Goal: Transaction & Acquisition: Book appointment/travel/reservation

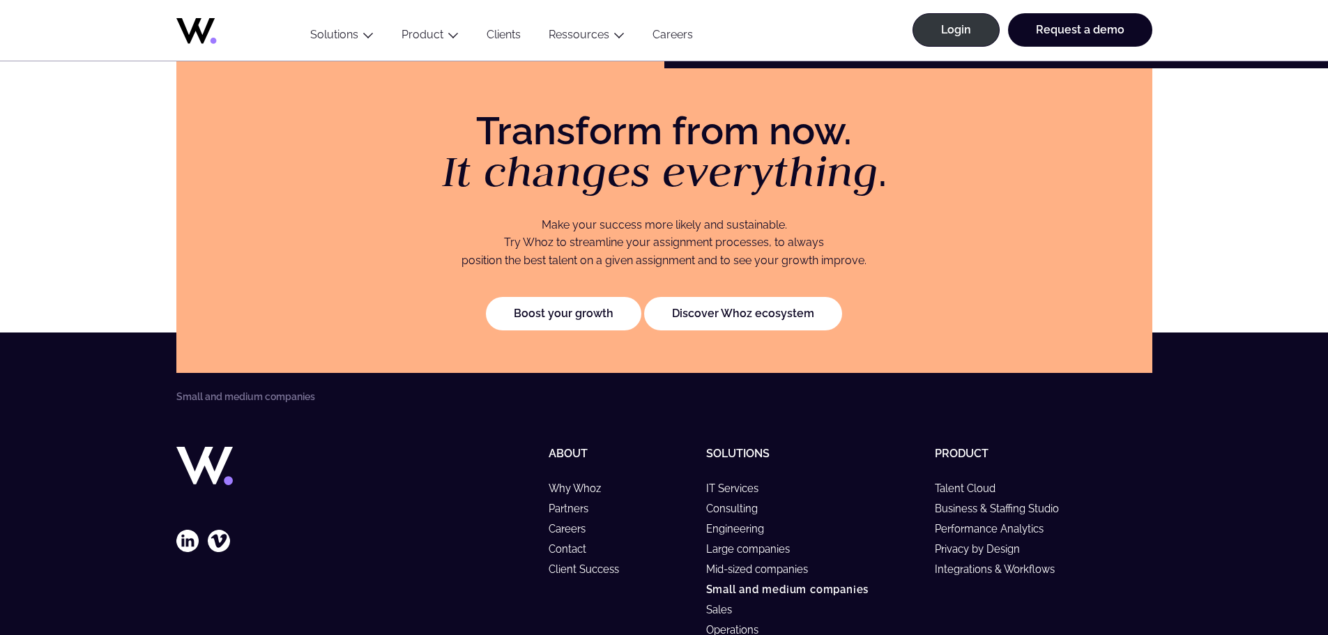
scroll to position [2896, 0]
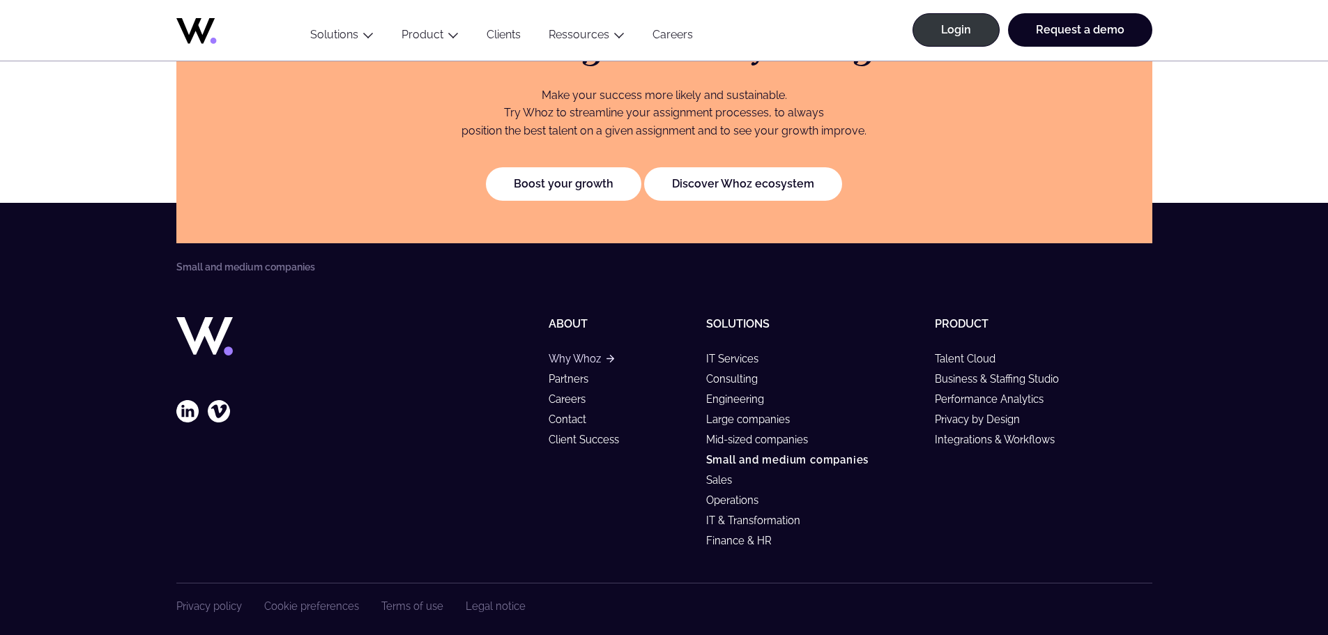
click at [572, 353] on link "Why Whoz" at bounding box center [581, 359] width 65 height 12
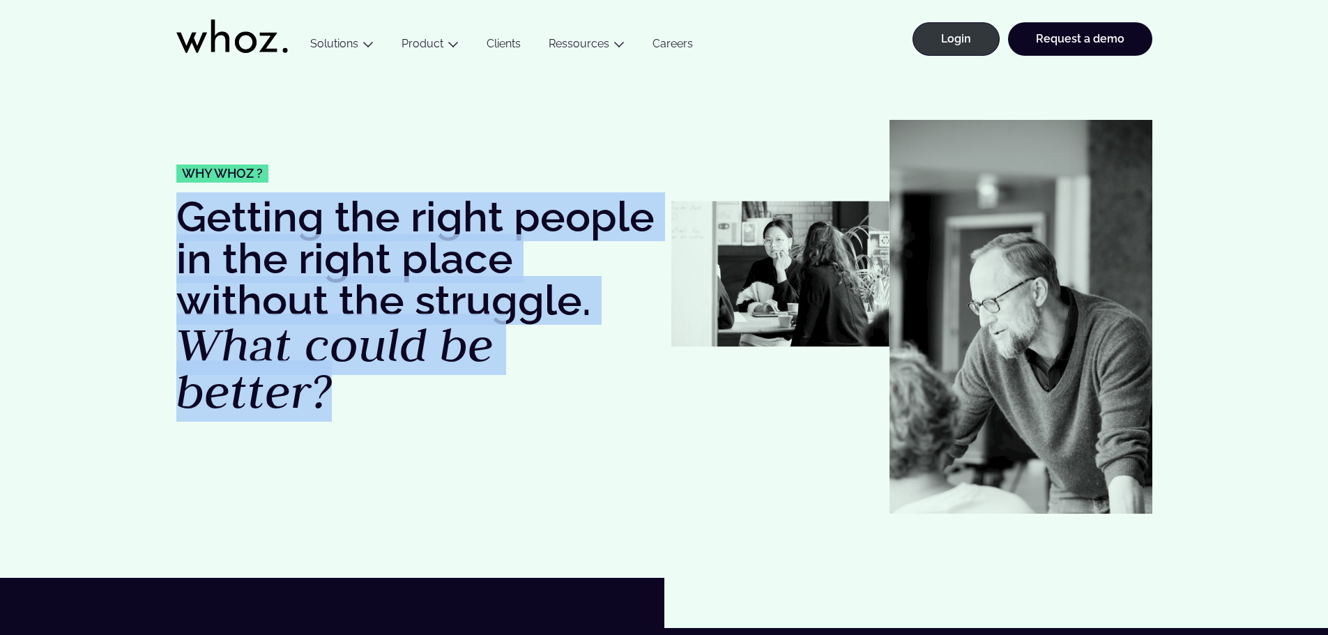
drag, startPoint x: 176, startPoint y: 219, endPoint x: 520, endPoint y: 411, distance: 394.2
click at [520, 411] on h1 "Getting the right people in the right place without the struggle. What could be…" at bounding box center [416, 306] width 481 height 220
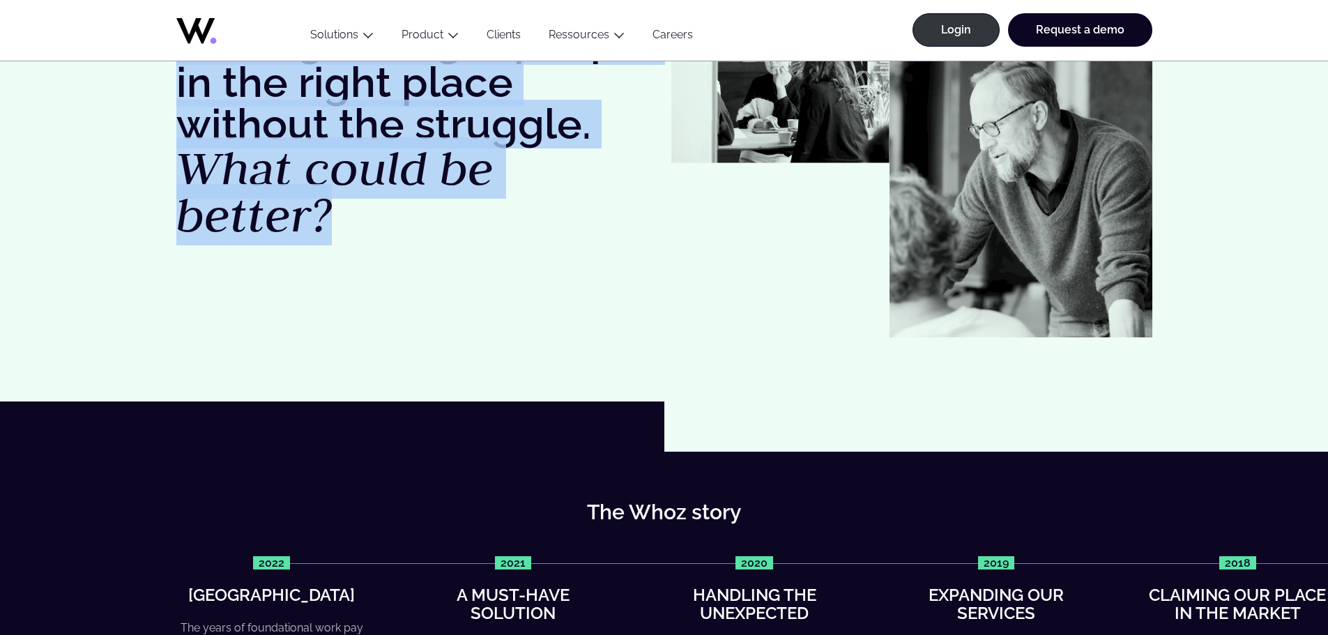
scroll to position [488, 0]
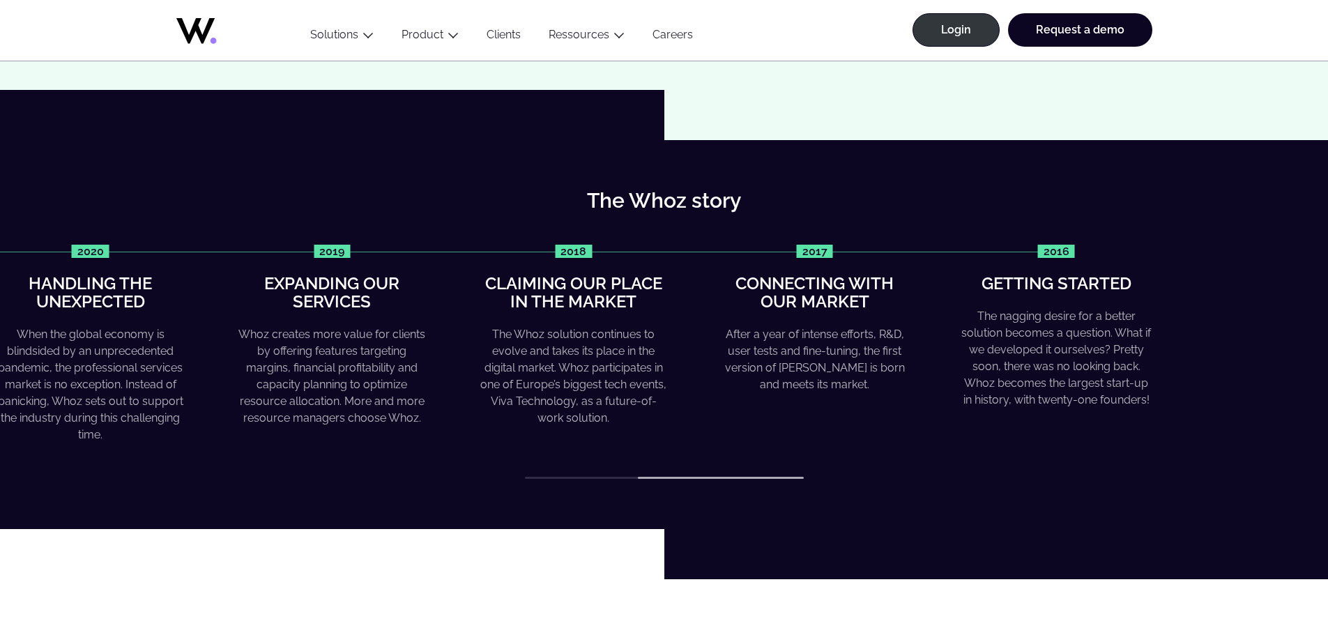
click at [864, 487] on div "The Whoz story 2022 Greater heights The years of foundational work pay off as W…" at bounding box center [664, 335] width 1328 height 390
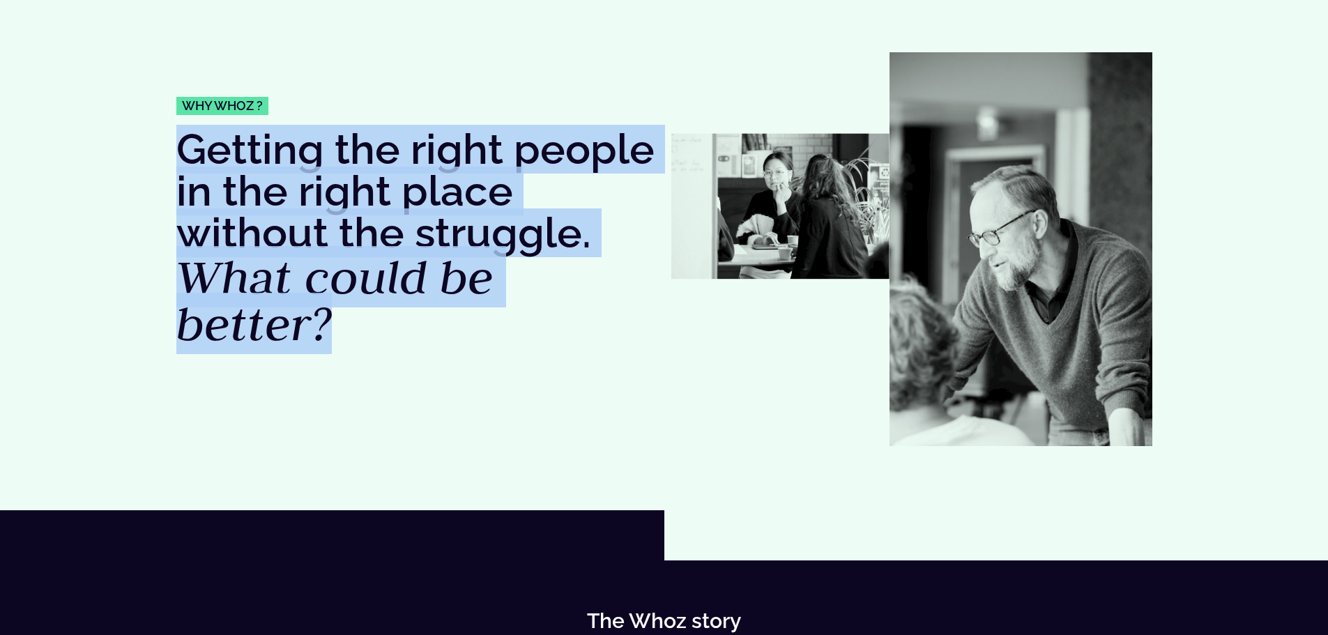
scroll to position [0, 0]
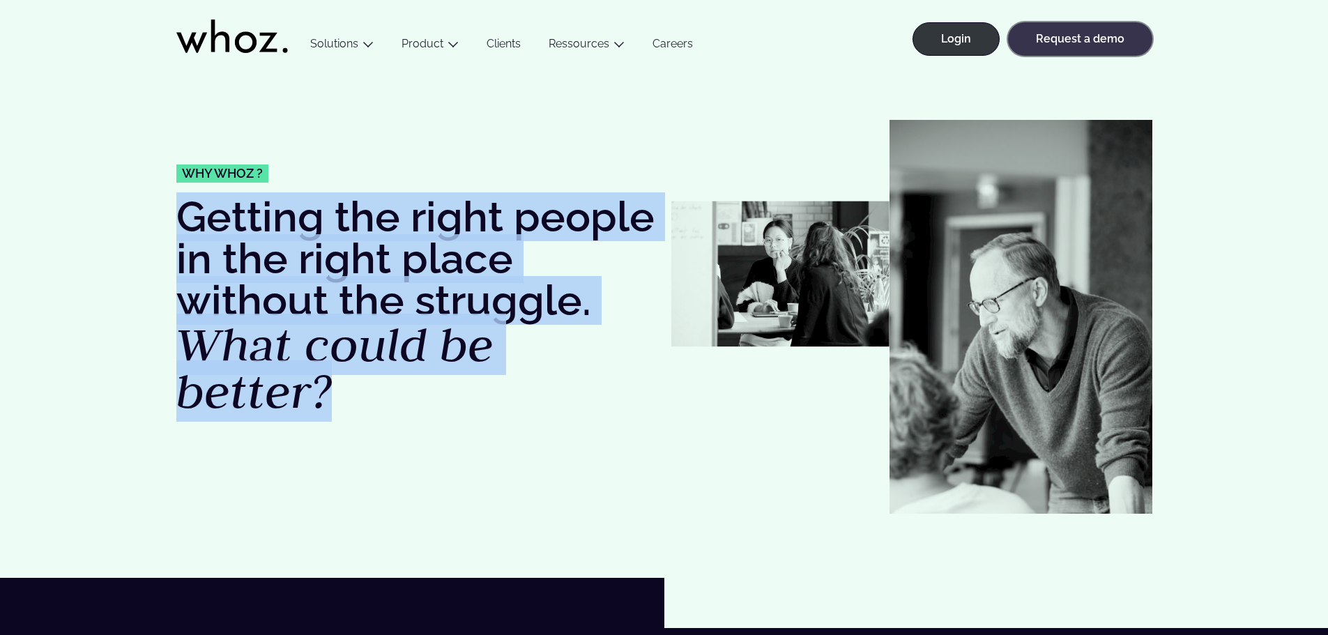
click at [1061, 38] on link "Request a demo" at bounding box center [1080, 38] width 144 height 33
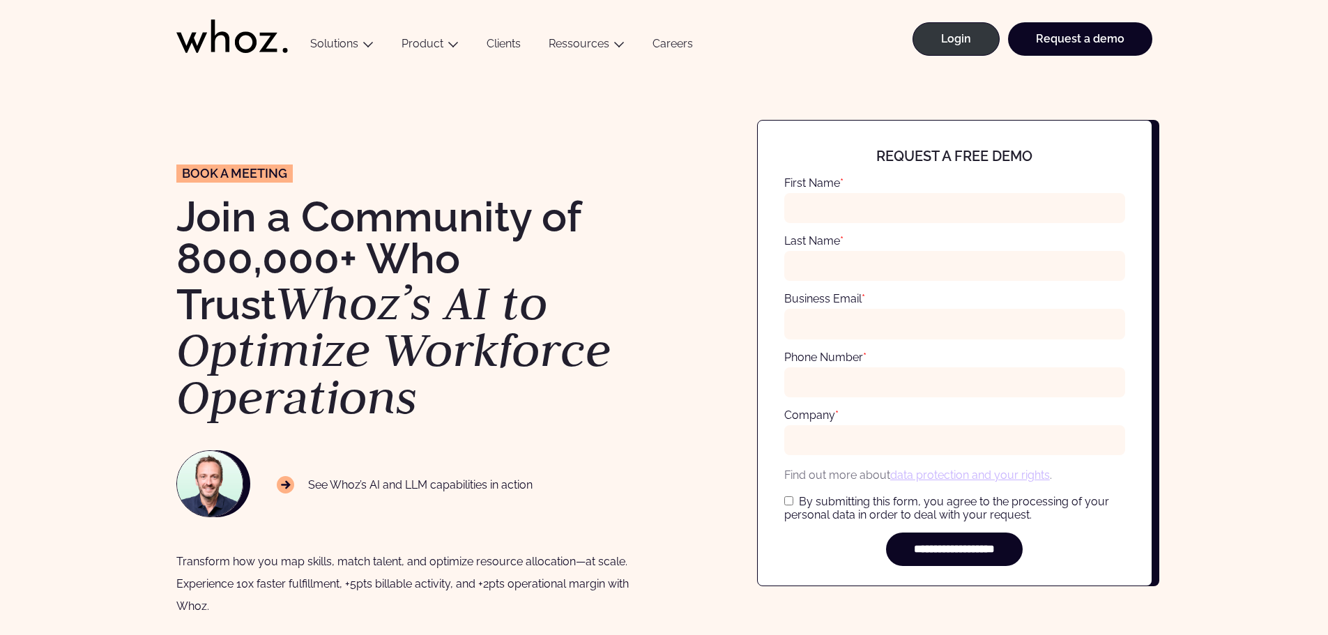
click at [286, 484] on icon at bounding box center [286, 485] width 18 height 18
click at [346, 485] on p "See Whoz’s AI and LLM capabilities in action" at bounding box center [405, 485] width 257 height 18
click at [503, 483] on p "See Whoz’s AI and LLM capabilities in action" at bounding box center [405, 485] width 257 height 18
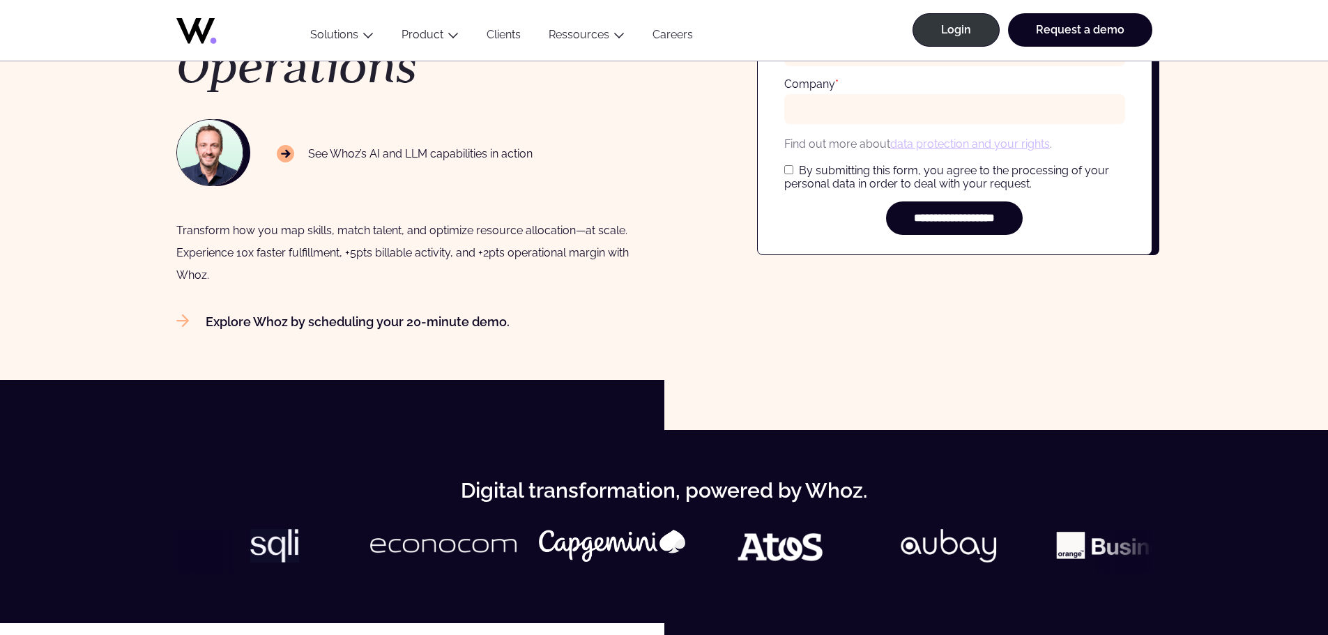
scroll to position [349, 0]
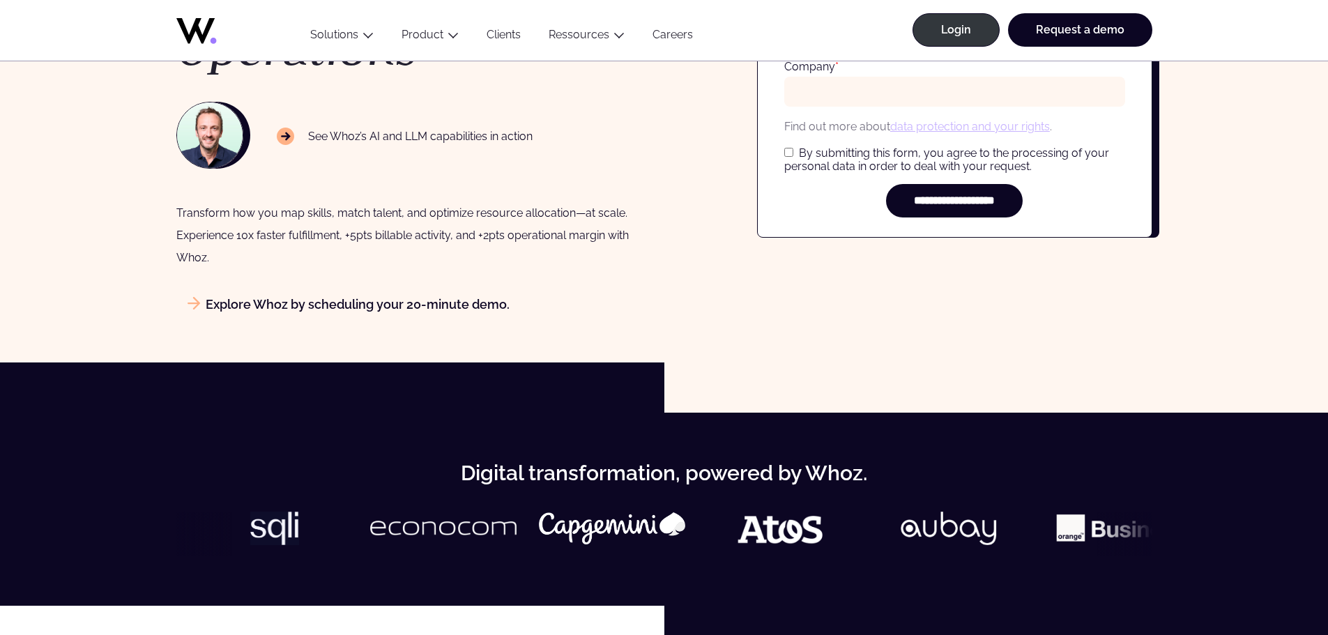
click at [295, 303] on link "Explore Whoz by scheduling your 20-minute demo." at bounding box center [342, 304] width 333 height 15
click at [201, 306] on link "Explore Whoz by scheduling your 20-minute demo." at bounding box center [342, 304] width 333 height 15
